Goal: Transaction & Acquisition: Book appointment/travel/reservation

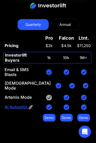
scroll to position [2917, 0]
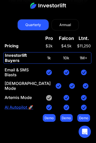
click at [47, 95] on img at bounding box center [49, 98] width 6 height 6
click at [81, 95] on img at bounding box center [84, 98] width 6 height 6
click at [66, 114] on link "Demo" at bounding box center [66, 118] width 13 height 8
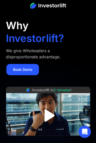
scroll to position [33, 0]
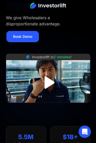
click at [50, 83] on img "open lightbox" at bounding box center [48, 82] width 23 height 23
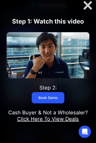
click at [48, 66] on img at bounding box center [48, 55] width 82 height 46
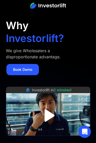
scroll to position [46, 0]
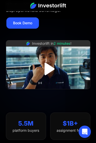
click at [49, 70] on img "open lightbox" at bounding box center [48, 68] width 23 height 23
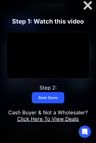
click at [23, 64] on div at bounding box center [48, 55] width 82 height 46
click at [24, 48] on div at bounding box center [48, 55] width 82 height 46
click at [46, 55] on div at bounding box center [48, 55] width 82 height 46
click at [65, 60] on div at bounding box center [48, 55] width 82 height 46
click at [40, 68] on div at bounding box center [48, 55] width 82 height 46
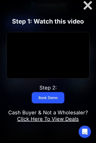
click at [36, 72] on div at bounding box center [48, 55] width 82 height 46
click at [49, 59] on div at bounding box center [48, 55] width 82 height 46
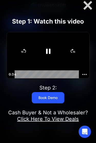
click at [50, 58] on icon "Pause" at bounding box center [48, 51] width 16 height 16
click at [24, 53] on icon "Skip back 15 seconds" at bounding box center [24, 51] width 3 height 4
click at [48, 57] on icon "Play Video" at bounding box center [48, 51] width 14 height 14
click at [43, 50] on div at bounding box center [48, 55] width 82 height 46
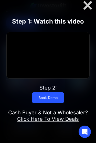
click at [44, 47] on div at bounding box center [48, 55] width 82 height 46
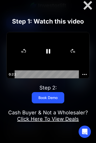
click at [49, 54] on icon "Pause" at bounding box center [48, 51] width 4 height 5
click at [48, 57] on icon "Play Video" at bounding box center [48, 51] width 16 height 16
click at [40, 46] on div at bounding box center [48, 55] width 82 height 46
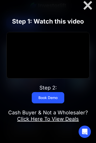
click at [47, 53] on div at bounding box center [48, 55] width 82 height 46
click at [46, 53] on div at bounding box center [48, 55] width 82 height 46
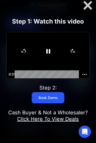
click at [44, 44] on div at bounding box center [48, 55] width 82 height 46
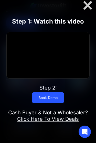
click at [44, 44] on div at bounding box center [48, 55] width 82 height 46
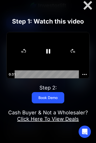
click at [49, 58] on icon "Pause" at bounding box center [48, 51] width 14 height 14
click at [48, 46] on div at bounding box center [48, 55] width 82 height 46
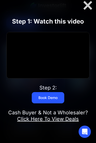
click at [41, 62] on div at bounding box center [48, 55] width 82 height 46
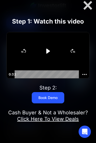
click at [47, 54] on icon "Play Video" at bounding box center [48, 51] width 4 height 5
click at [38, 49] on div at bounding box center [48, 55] width 82 height 46
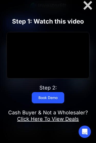
click at [37, 65] on div at bounding box center [48, 55] width 82 height 46
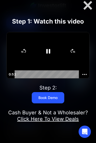
click at [45, 58] on icon "Pause" at bounding box center [48, 51] width 14 height 14
click at [34, 47] on div at bounding box center [48, 55] width 82 height 46
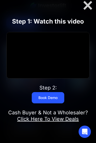
click at [40, 70] on div at bounding box center [48, 55] width 82 height 46
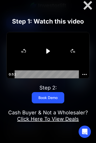
click at [47, 54] on icon "Play Video" at bounding box center [48, 51] width 4 height 5
click at [28, 51] on div at bounding box center [48, 55] width 82 height 46
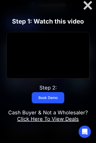
click at [83, 6] on div at bounding box center [87, 5] width 16 height 11
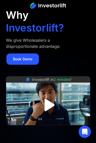
scroll to position [0, 0]
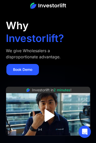
click at [28, 69] on link "Book Demo" at bounding box center [22, 69] width 32 height 11
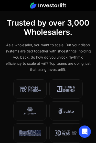
scroll to position [184, 0]
click at [68, 111] on img at bounding box center [65, 111] width 15 height 8
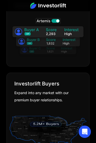
scroll to position [537, 0]
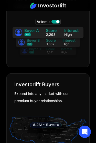
click at [55, 22] on img at bounding box center [48, 38] width 80 height 43
click at [55, 19] on img at bounding box center [48, 38] width 80 height 43
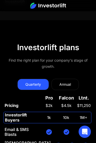
scroll to position [2857, 0]
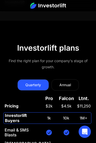
click at [69, 82] on div "Annual" at bounding box center [64, 85] width 11 height 6
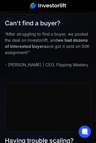
scroll to position [2041, 0]
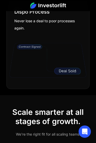
scroll to position [706, 0]
